Goal: Task Accomplishment & Management: Manage account settings

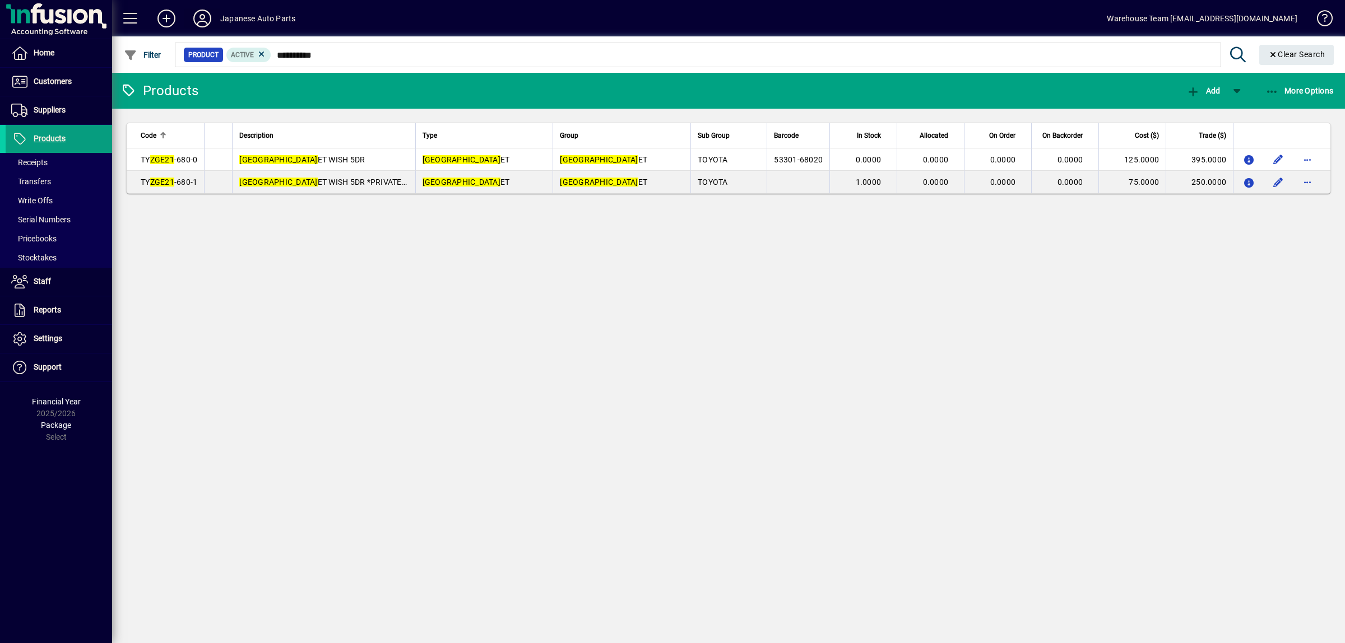
click at [195, 20] on icon at bounding box center [202, 19] width 22 height 18
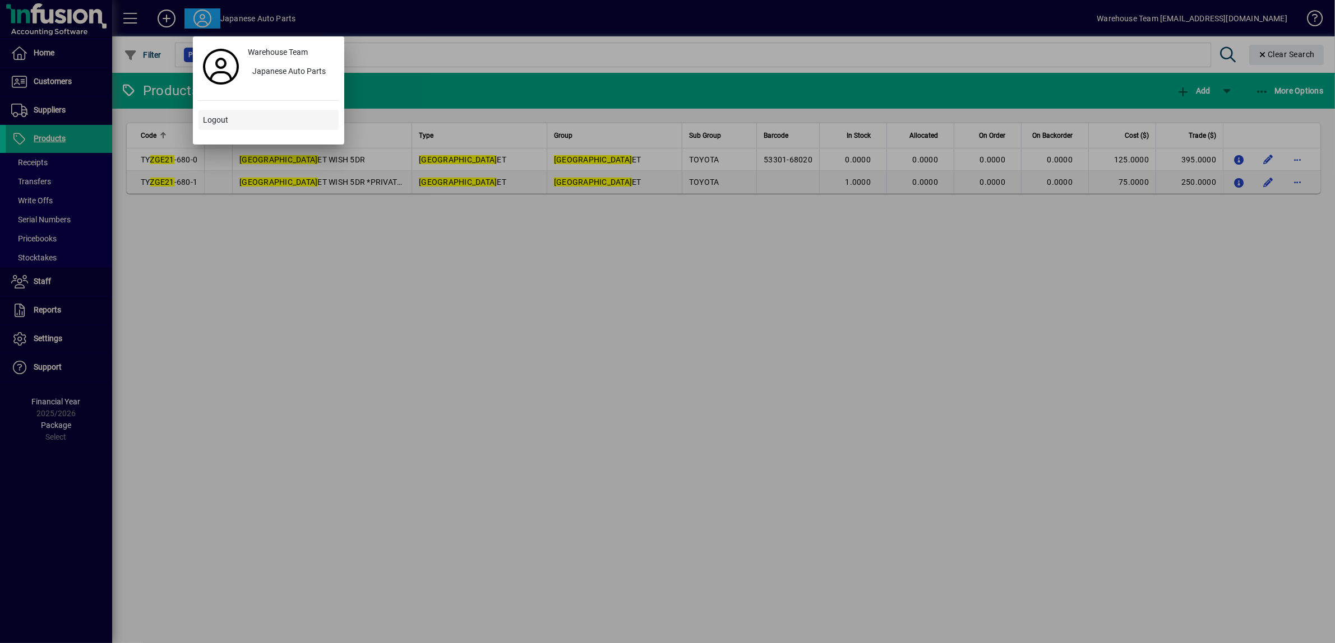
click at [222, 116] on span "Logout" at bounding box center [215, 120] width 25 height 12
